Goal: Use online tool/utility: Utilize a website feature to perform a specific function

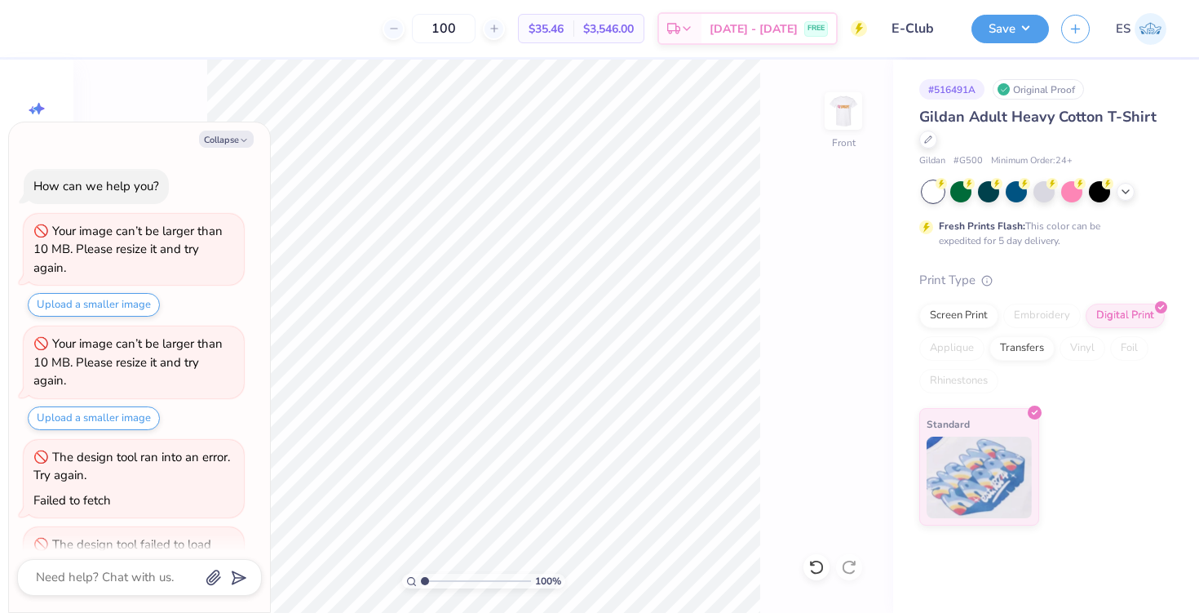
scroll to position [148, 0]
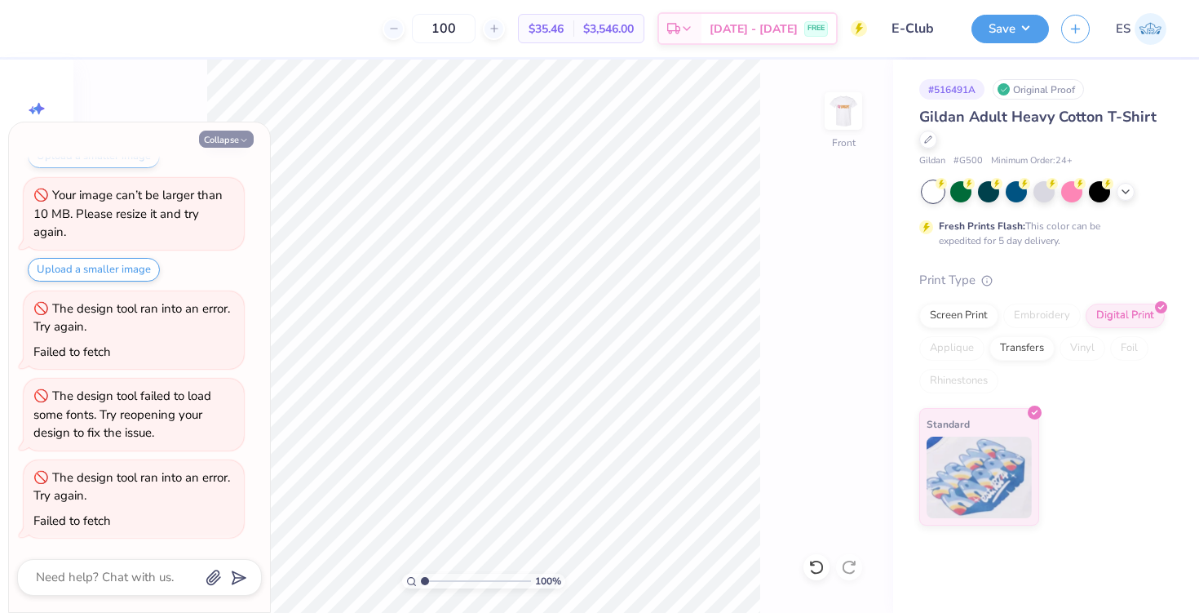
click at [236, 144] on button "Collapse" at bounding box center [226, 139] width 55 height 17
type textarea "x"
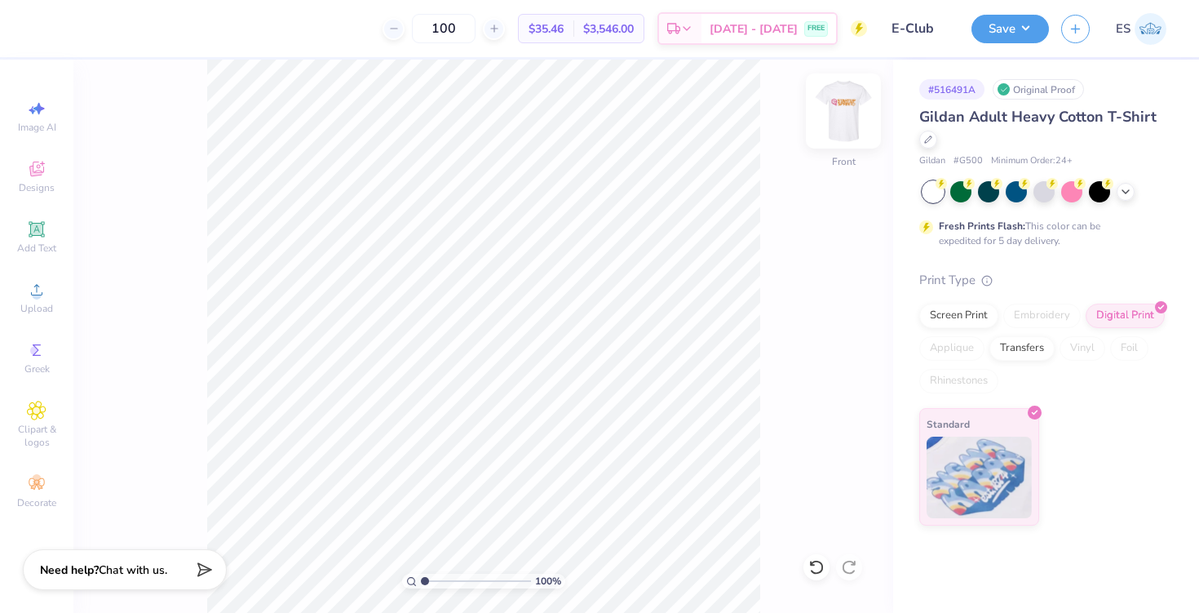
click at [841, 124] on img at bounding box center [843, 110] width 65 height 65
click at [829, 122] on img at bounding box center [843, 110] width 65 height 65
click at [36, 287] on icon at bounding box center [36, 289] width 11 height 11
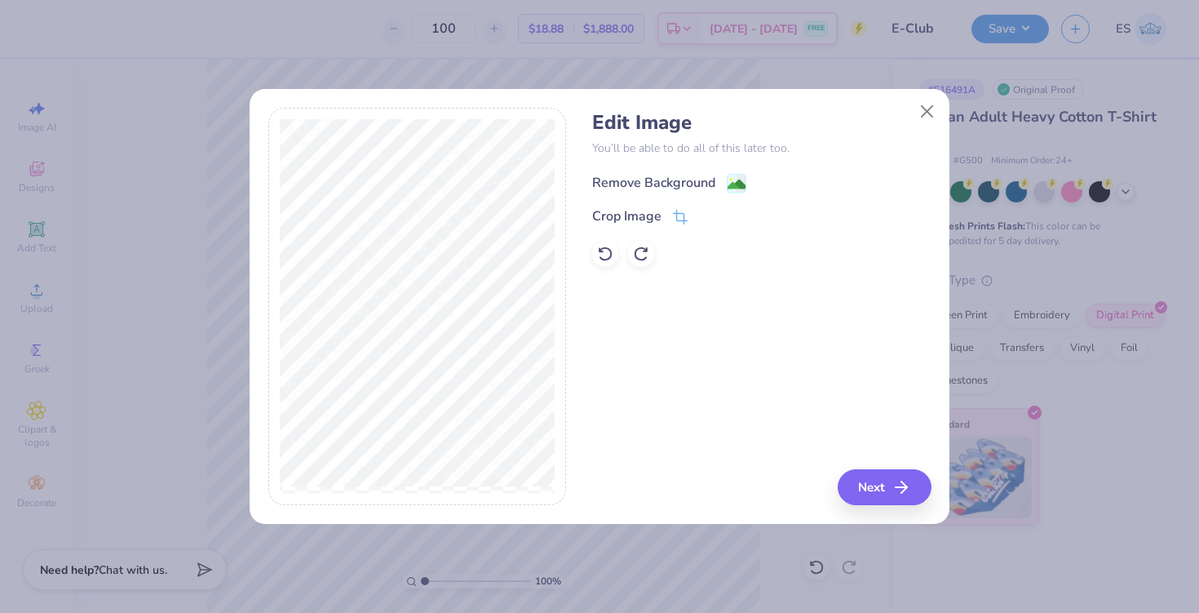
click at [734, 183] on image at bounding box center [737, 184] width 18 height 18
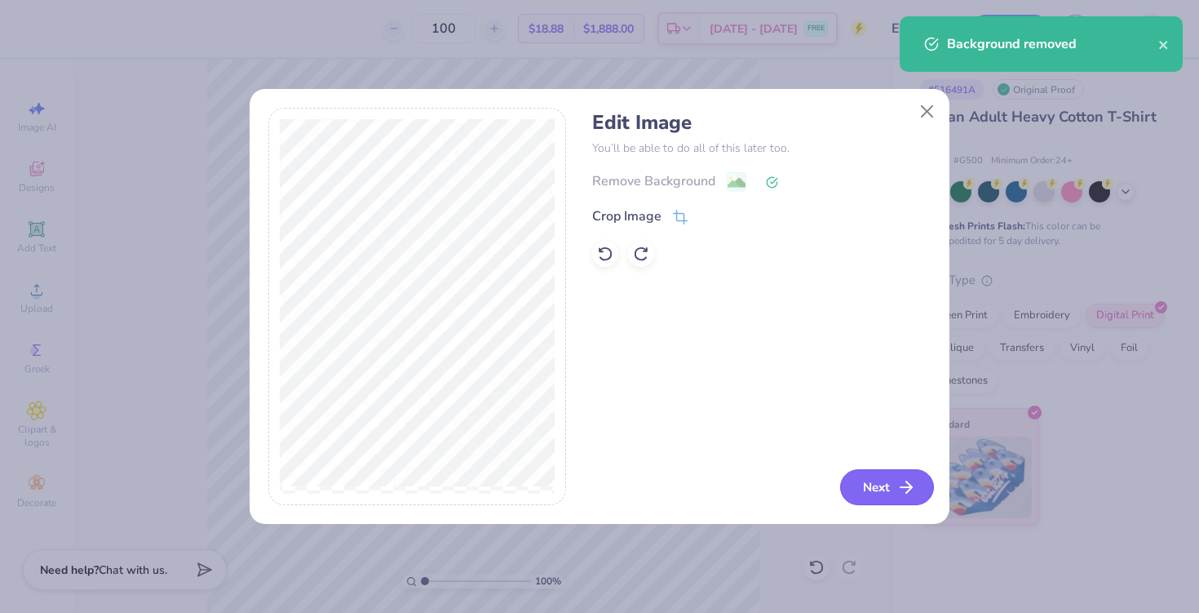
click at [906, 476] on button "Next" at bounding box center [887, 487] width 94 height 36
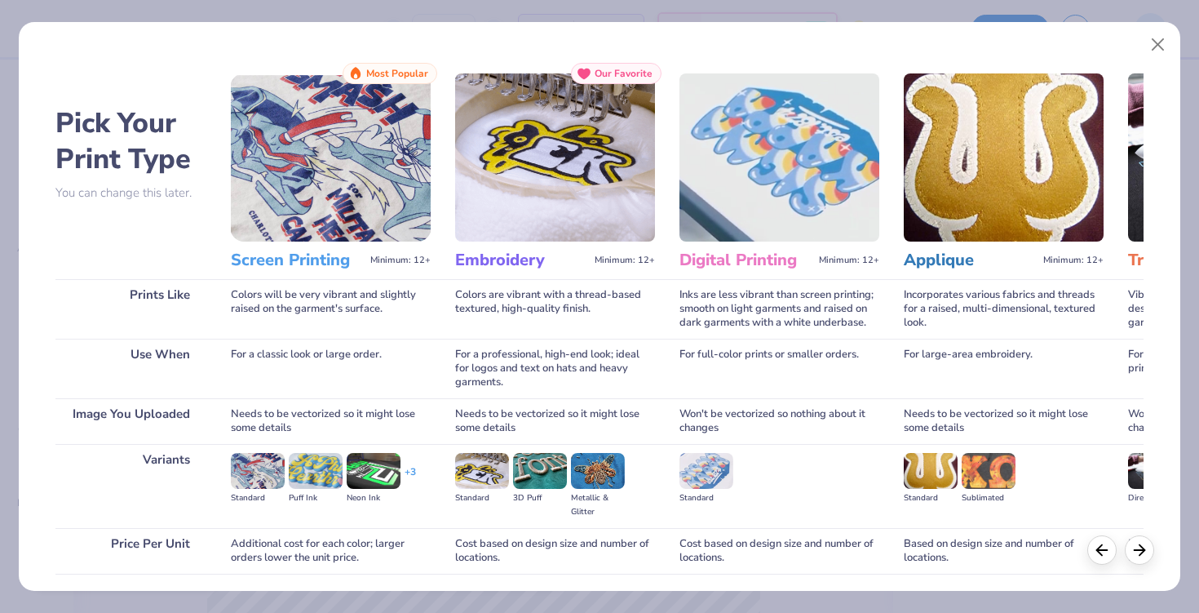
scroll to position [119, 0]
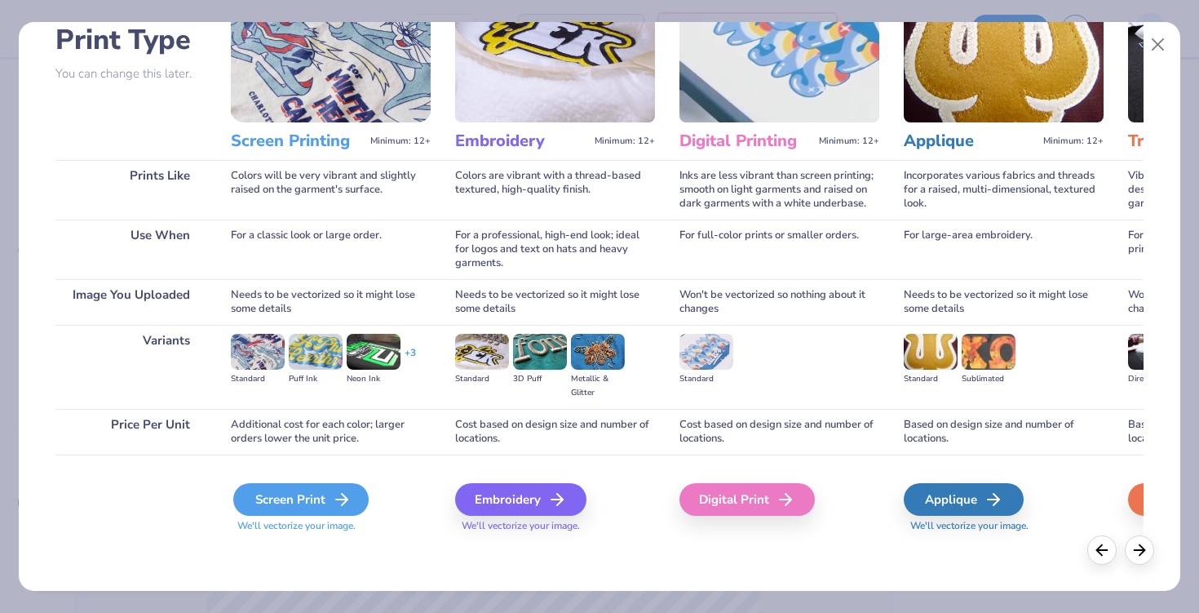
click at [339, 502] on icon at bounding box center [342, 499] width 20 height 20
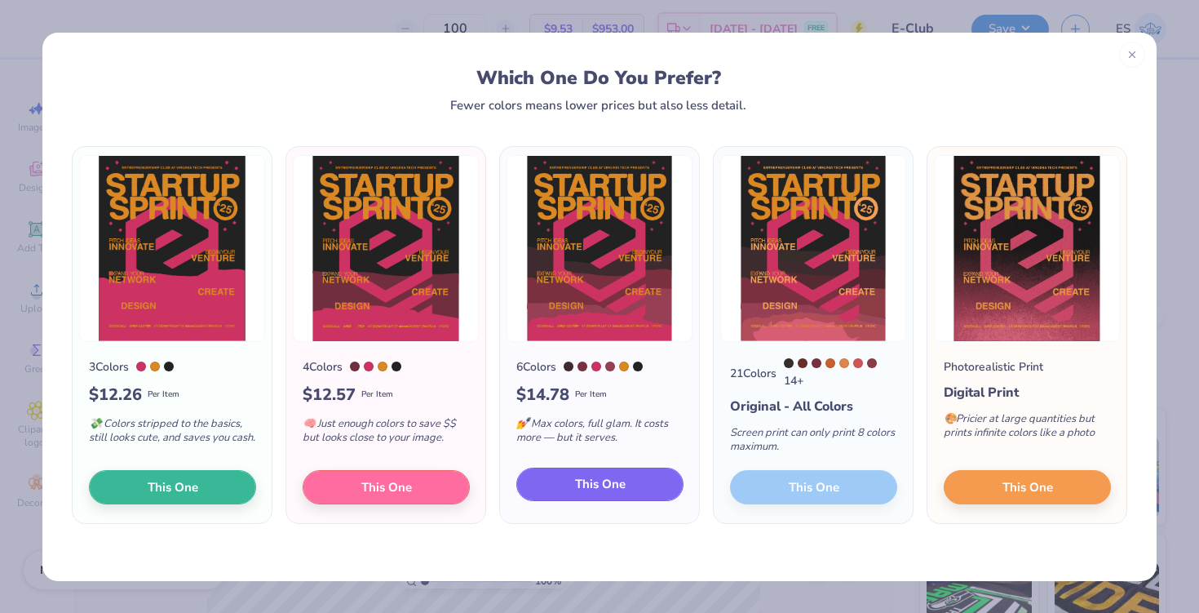
click at [581, 489] on span "This One" at bounding box center [600, 484] width 51 height 19
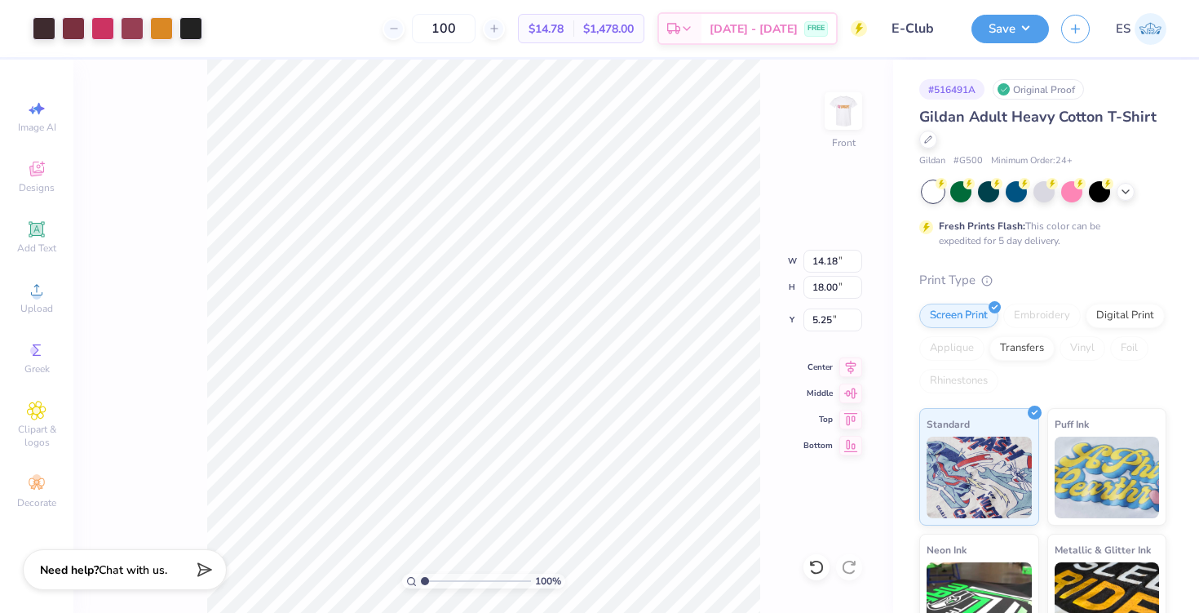
type input "12.98"
type input "16.47"
type input "6.78"
type input "13.62"
type input "17.29"
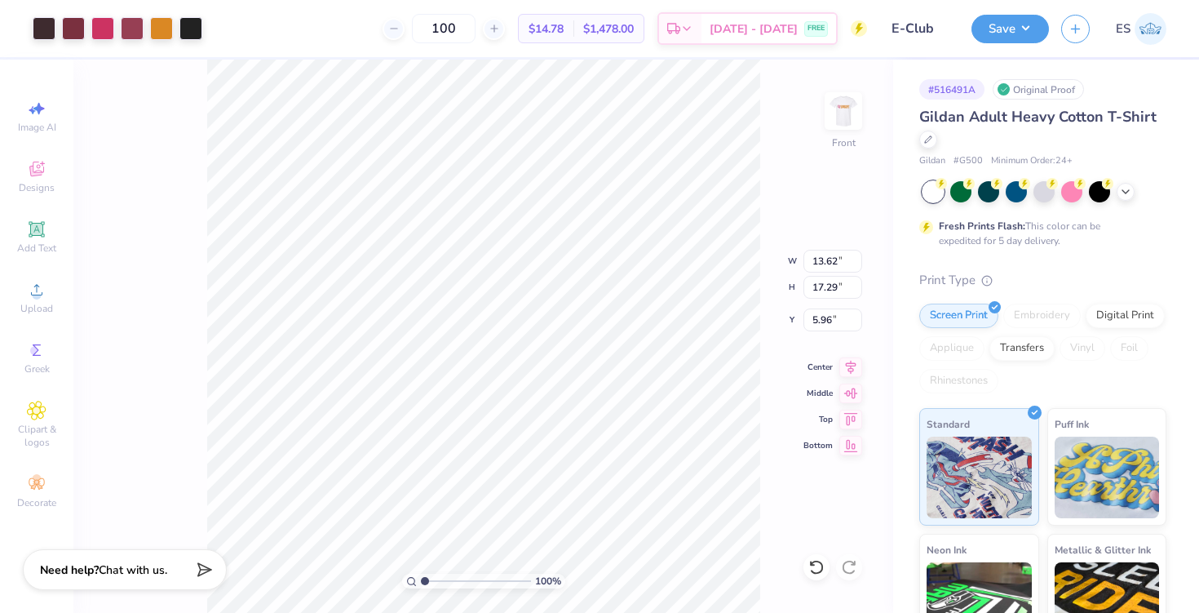
type input "5.93"
click at [841, 120] on img at bounding box center [843, 110] width 65 height 65
